Goal: Check status: Check status

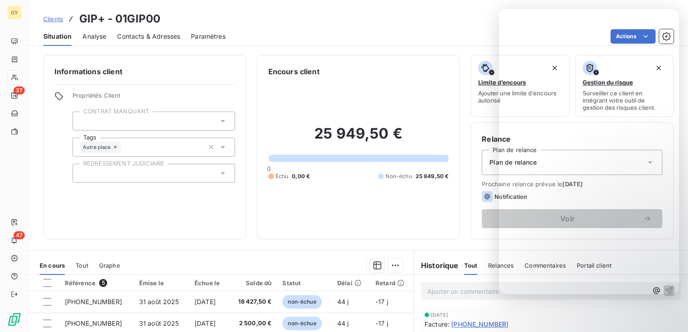
scroll to position [135, 0]
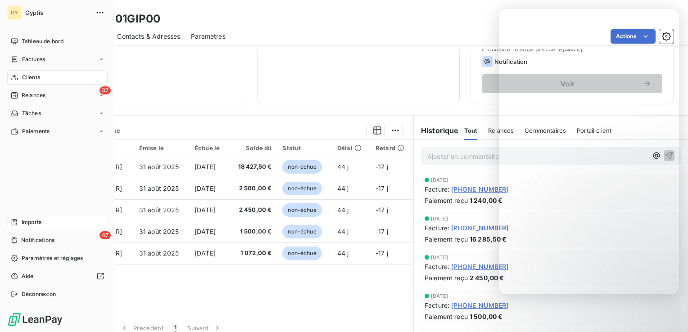
click at [47, 223] on div "Imports" at bounding box center [57, 222] width 100 height 14
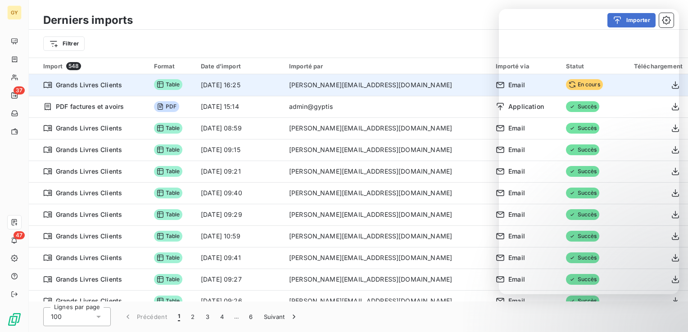
click at [281, 86] on td "14 oct. 2025, 16:25" at bounding box center [239, 85] width 88 height 22
click at [237, 90] on td "14 oct. 2025, 16:25" at bounding box center [239, 85] width 88 height 22
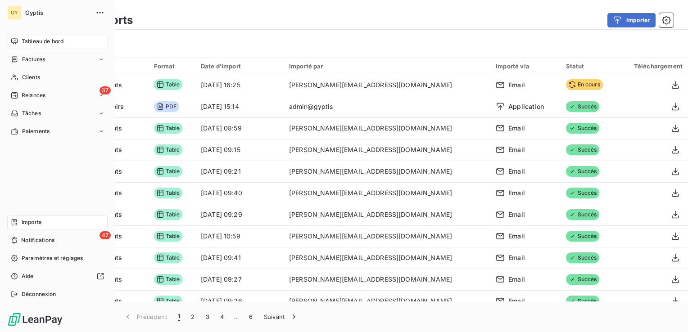
click at [33, 44] on span "Tableau de bord" at bounding box center [43, 41] width 42 height 8
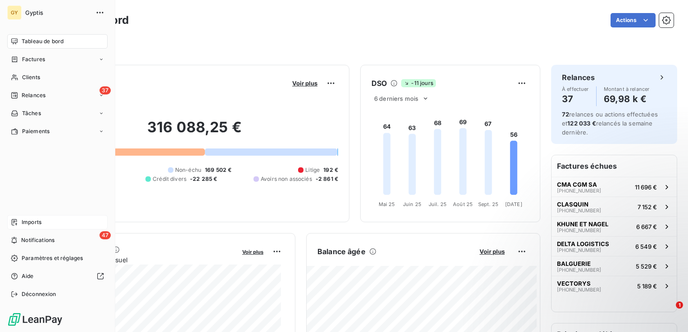
click at [48, 221] on div "Imports" at bounding box center [57, 222] width 100 height 14
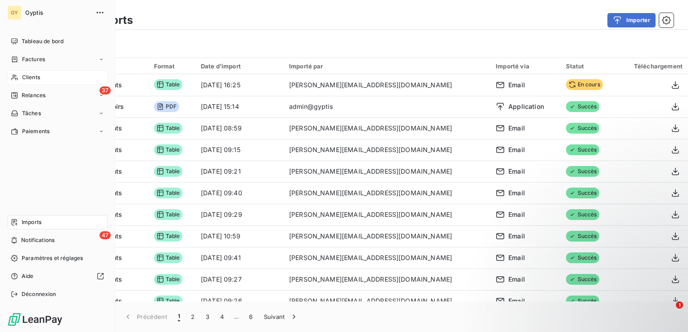
click at [36, 77] on span "Clients" at bounding box center [31, 77] width 18 height 8
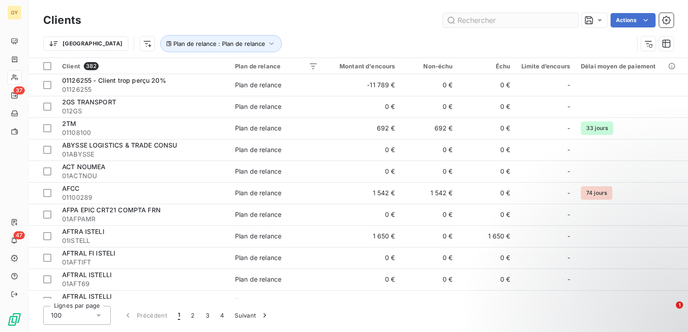
click at [470, 24] on input "text" at bounding box center [510, 20] width 135 height 14
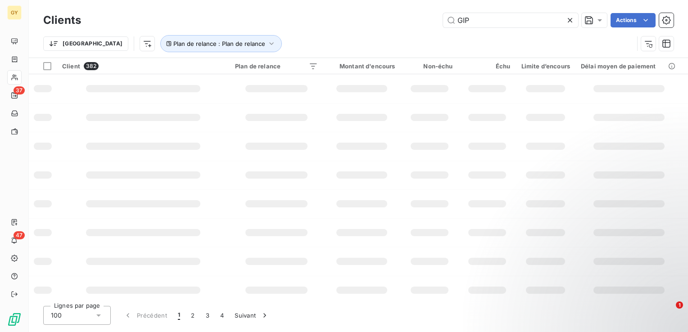
type input "GIP"
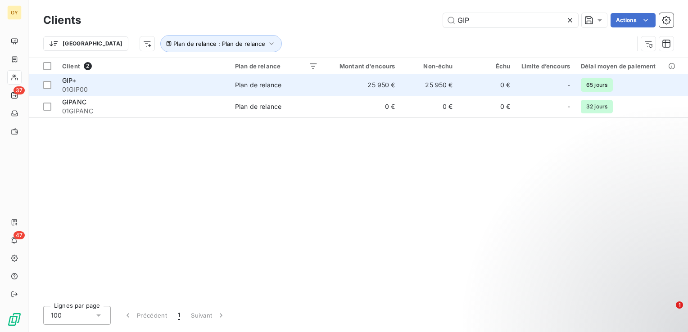
click at [294, 85] on span "Plan de relance" at bounding box center [276, 85] width 83 height 9
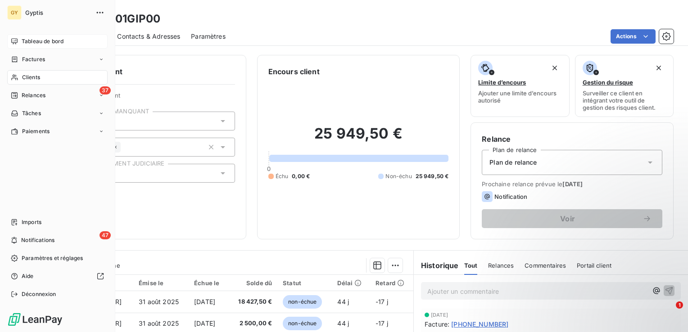
click at [29, 41] on span "Tableau de bord" at bounding box center [43, 41] width 42 height 8
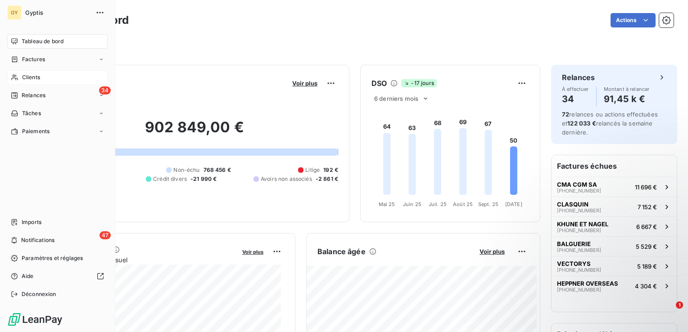
click at [43, 41] on span "Tableau de bord" at bounding box center [43, 41] width 42 height 8
click at [32, 223] on span "Imports" at bounding box center [32, 222] width 20 height 8
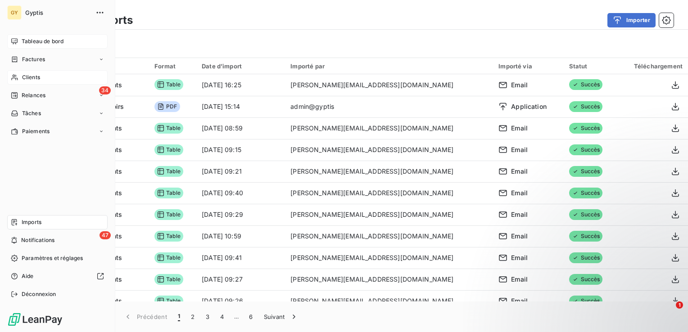
click at [48, 45] on span "Tableau de bord" at bounding box center [43, 41] width 42 height 8
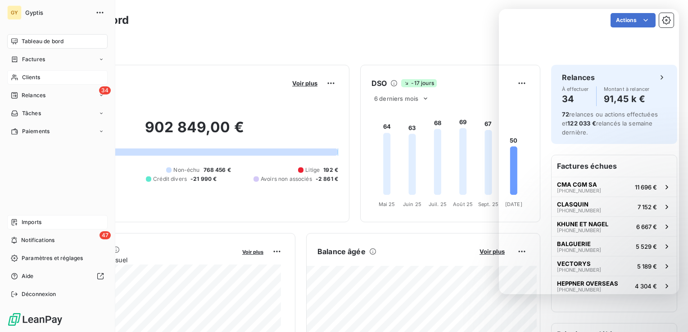
click at [41, 77] on div "Clients" at bounding box center [57, 77] width 100 height 14
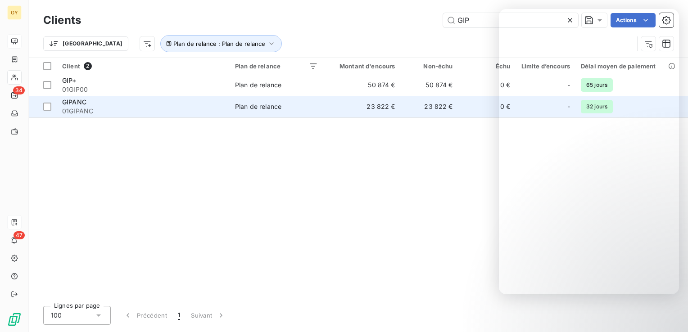
click at [146, 108] on span "01GIPANC" at bounding box center [143, 111] width 162 height 9
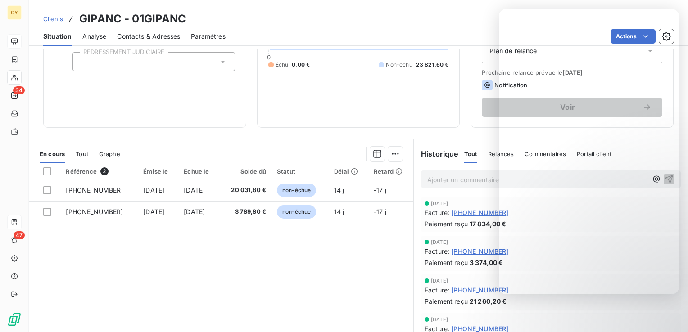
scroll to position [142, 0]
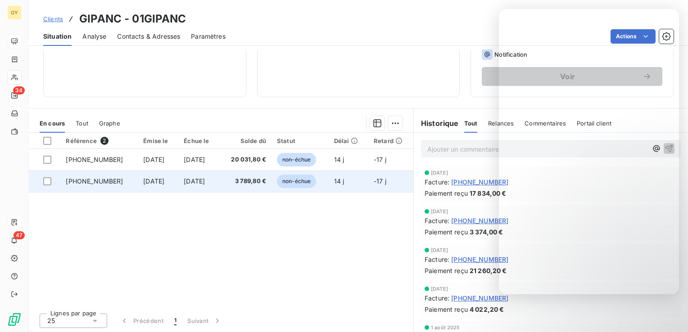
click at [189, 181] on span "[DATE]" at bounding box center [194, 181] width 21 height 8
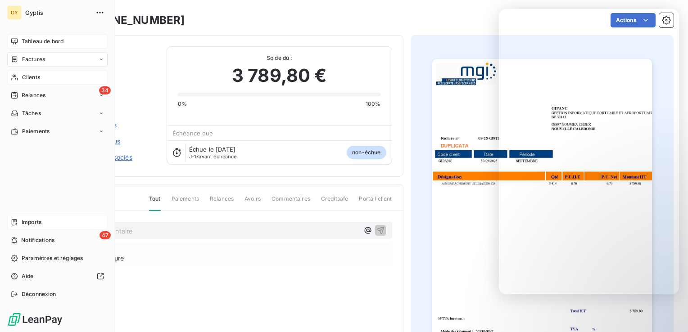
click at [29, 78] on span "Clients" at bounding box center [31, 77] width 18 height 8
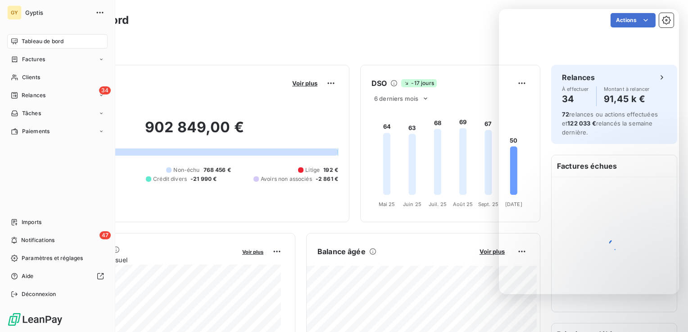
click at [38, 40] on span "Tableau de bord" at bounding box center [43, 41] width 42 height 8
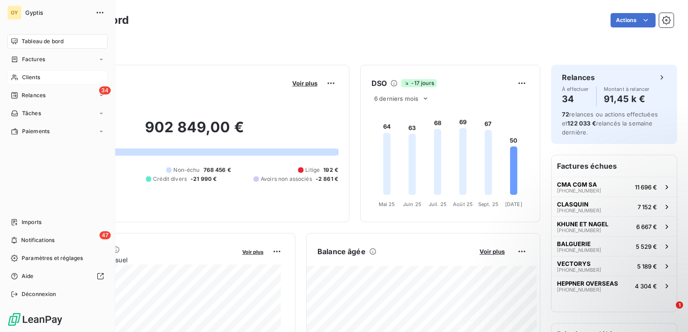
click at [30, 77] on span "Clients" at bounding box center [31, 77] width 18 height 8
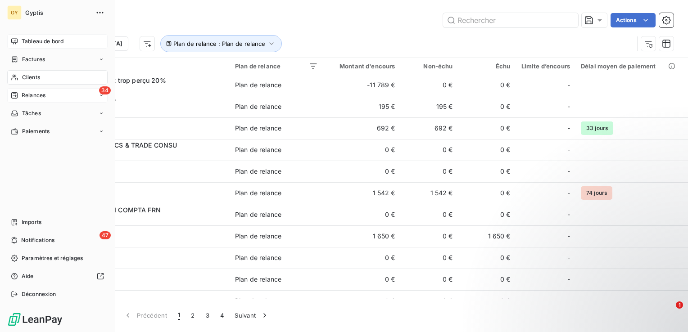
click at [19, 95] on div "Relances" at bounding box center [28, 95] width 35 height 8
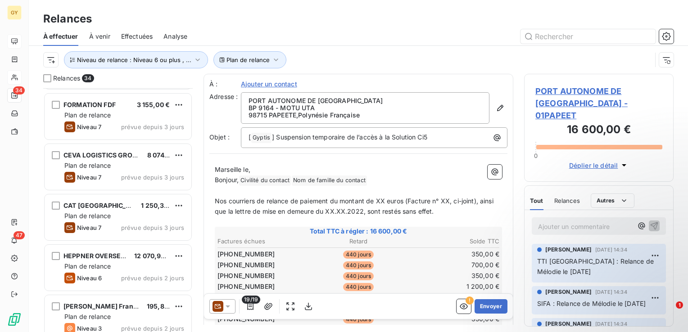
scroll to position [855, 0]
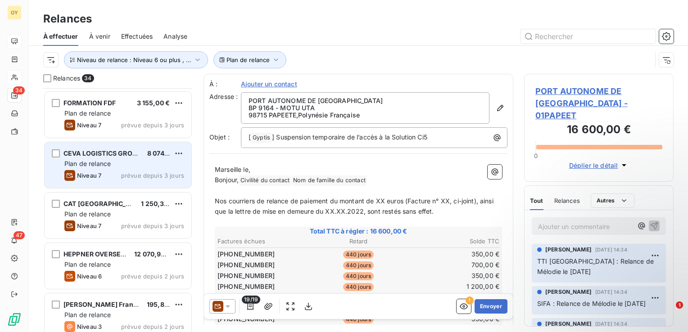
click at [84, 158] on div "CEVA LOGISTICS GROUND AND RAIL 8 074,80 € Plan de relance Niveau 7 prévue depui…" at bounding box center [118, 165] width 147 height 46
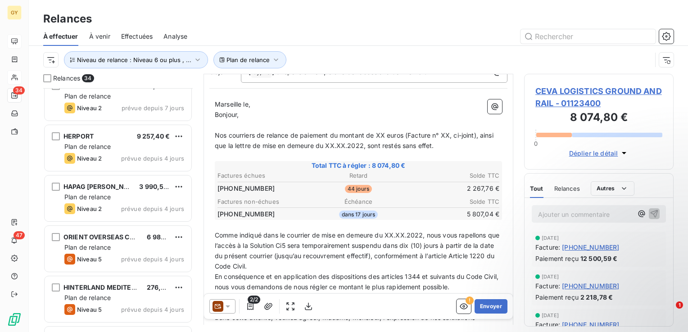
scroll to position [660, 0]
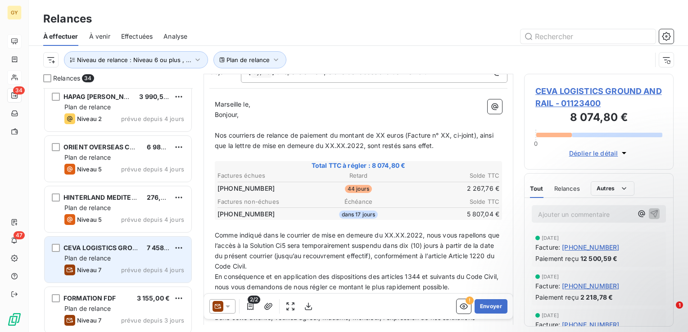
click at [88, 261] on span "Plan de relance" at bounding box center [87, 258] width 46 height 8
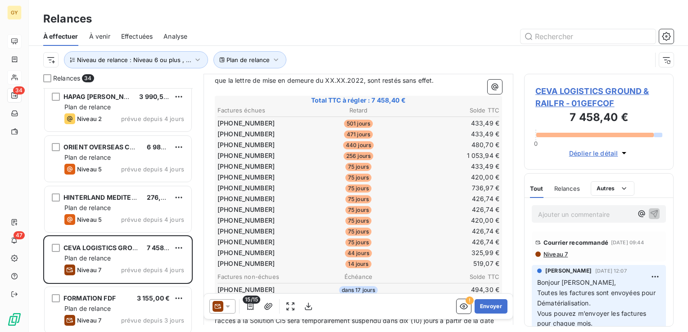
scroll to position [135, 0]
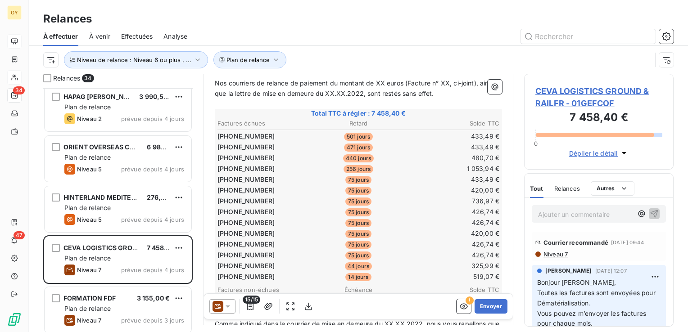
click at [562, 256] on span "Niveau 7" at bounding box center [554, 254] width 25 height 7
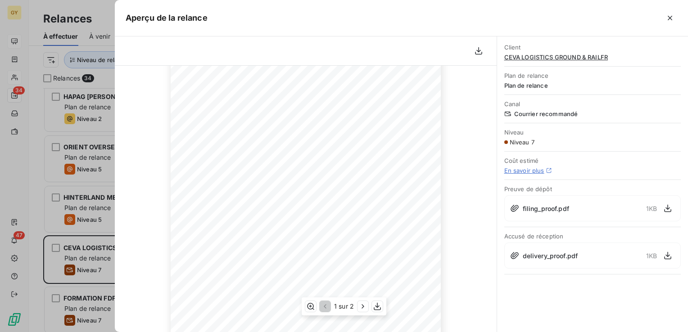
scroll to position [45, 0]
click at [668, 255] on icon "button" at bounding box center [667, 256] width 7 height 8
click at [583, 56] on span "CEVA LOGISTICS GROUND & RAILFR" at bounding box center [592, 57] width 176 height 7
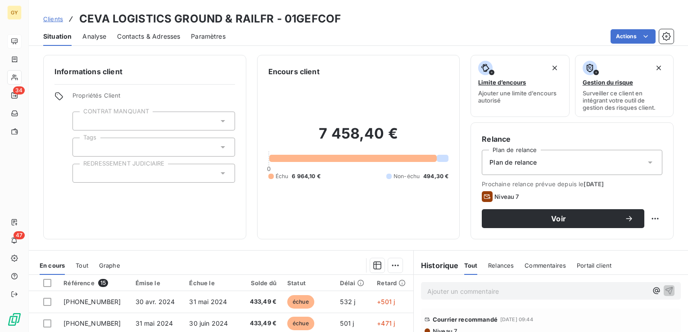
click at [151, 32] on span "Contacts & Adresses" at bounding box center [148, 36] width 63 height 9
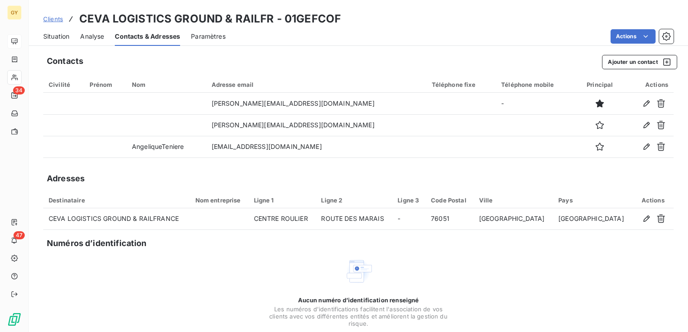
click at [58, 38] on span "Situation" at bounding box center [56, 36] width 26 height 9
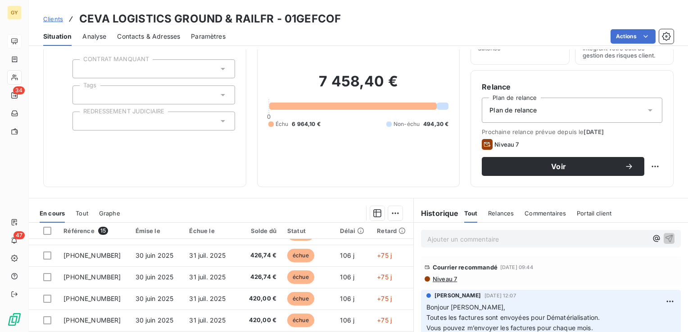
click at [429, 239] on p "Ajouter un commentaire ﻿" at bounding box center [537, 239] width 220 height 11
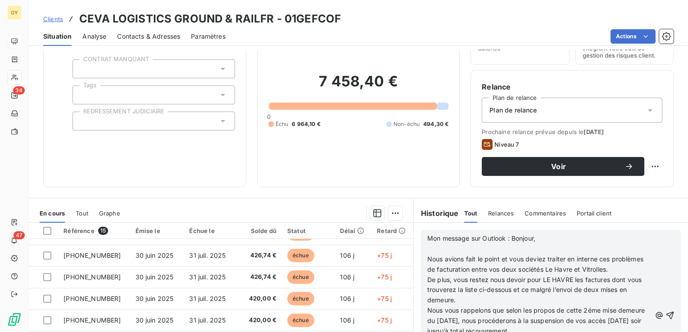
scroll to position [225, 0]
click at [666, 320] on icon "button" at bounding box center [670, 316] width 8 height 8
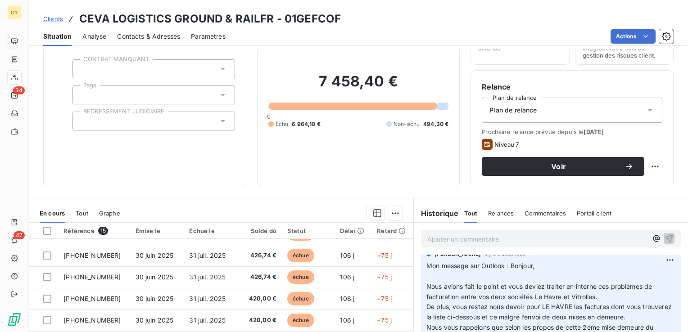
scroll to position [0, 0]
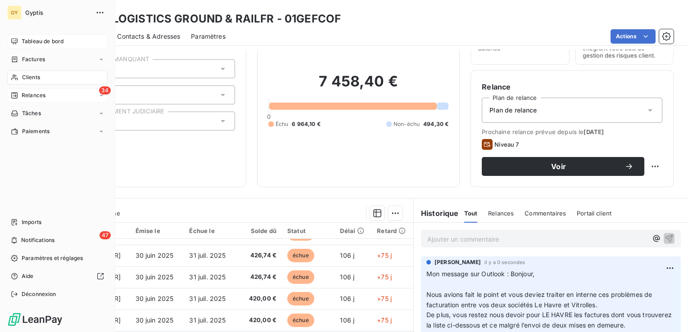
click at [34, 97] on span "Relances" at bounding box center [34, 95] width 24 height 8
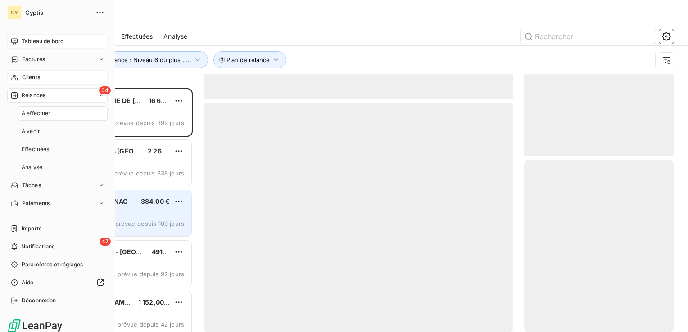
scroll to position [237, 142]
